Goal: Use online tool/utility: Utilize a website feature to perform a specific function

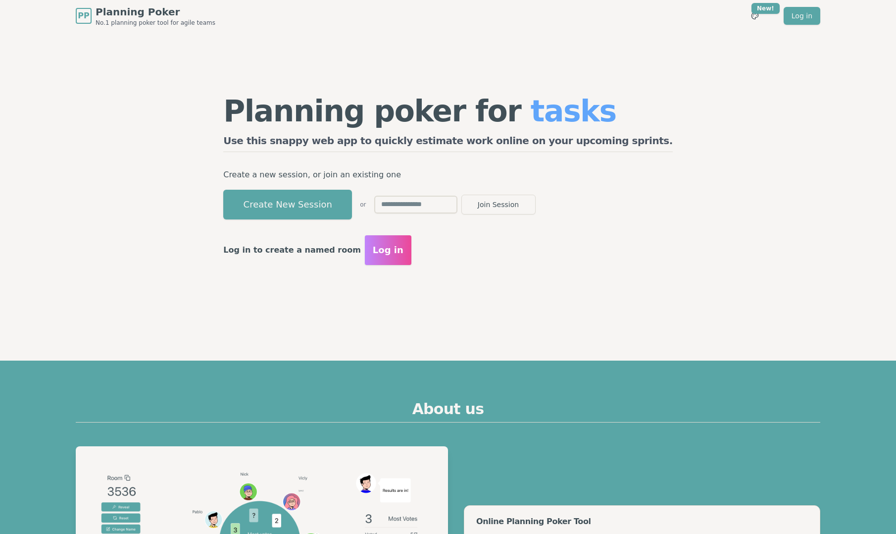
click at [296, 171] on p "Create a new session, or join an existing one" at bounding box center [448, 175] width 450 height 14
click at [352, 205] on button "Create New Session" at bounding box center [287, 205] width 129 height 30
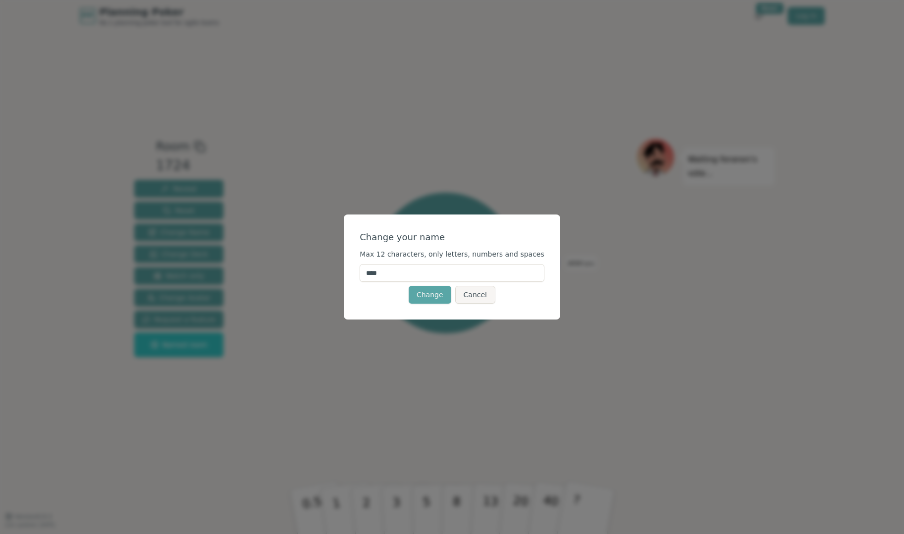
click at [401, 270] on input "****" at bounding box center [451, 273] width 185 height 18
type input "*"
click at [434, 294] on button "Change" at bounding box center [430, 295] width 43 height 18
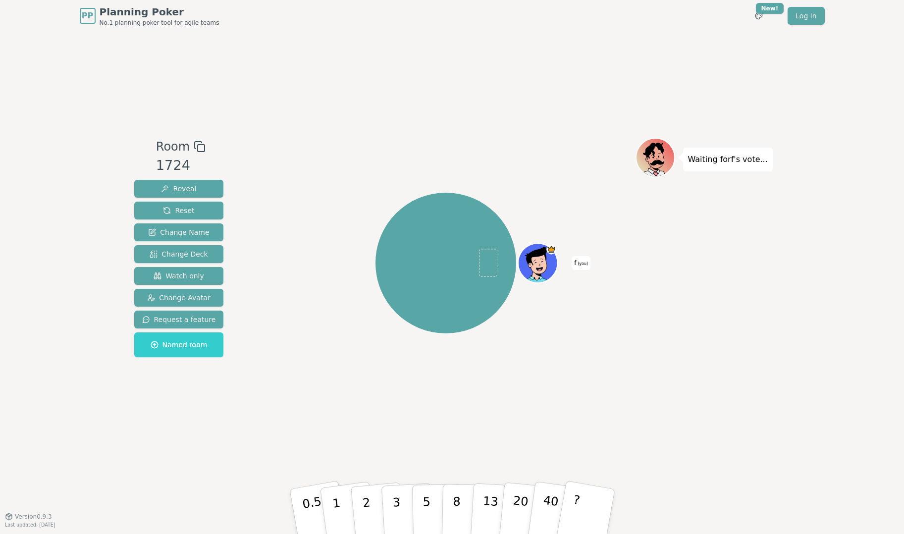
drag, startPoint x: 546, startPoint y: 261, endPoint x: 626, endPoint y: 289, distance: 84.7
click at [626, 289] on div "f (you)" at bounding box center [445, 262] width 379 height 215
click at [428, 497] on p "5" at bounding box center [426, 511] width 8 height 53
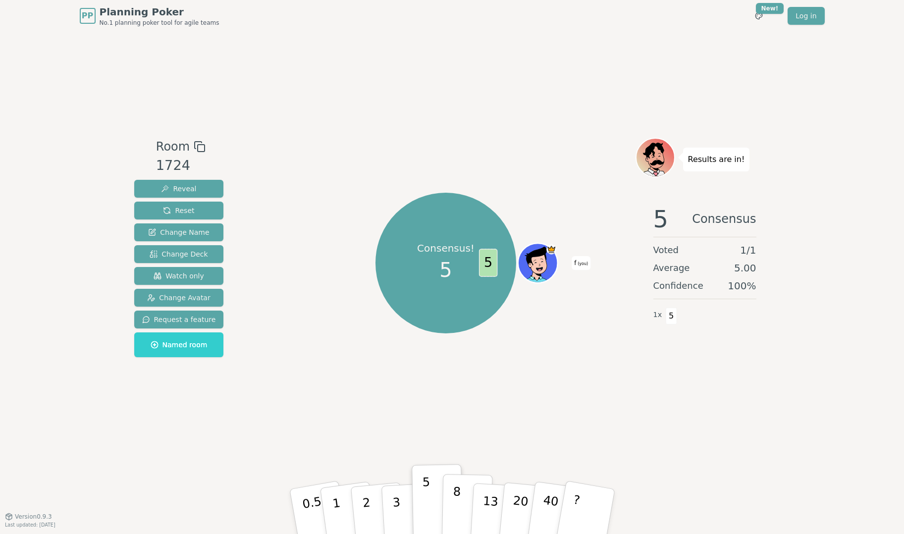
click at [454, 506] on p "8" at bounding box center [456, 510] width 8 height 53
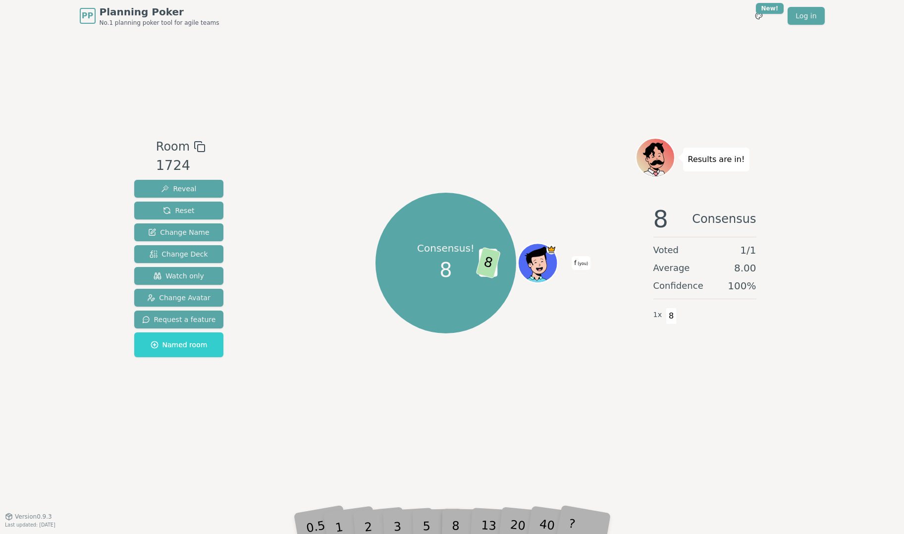
click at [198, 147] on rect at bounding box center [201, 148] width 7 height 7
